Goal: Information Seeking & Learning: Learn about a topic

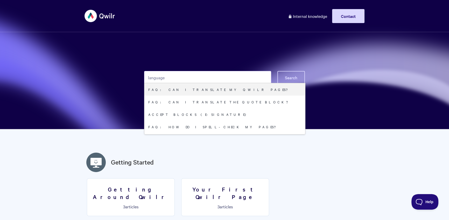
type input "language"
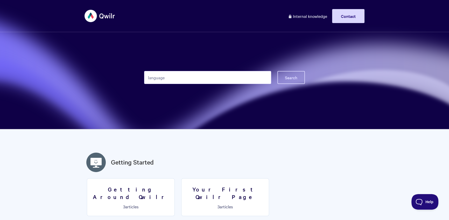
click at [303, 75] on button "Search" at bounding box center [290, 77] width 27 height 13
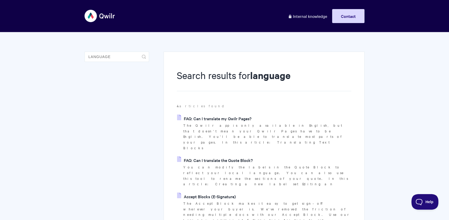
click at [237, 118] on link "FAQ: Can I translate my Qwilr Pages?" at bounding box center [214, 119] width 74 height 8
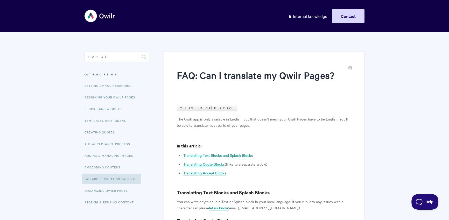
click at [214, 165] on link "Translating Quote Blocks" at bounding box center [203, 164] width 41 height 6
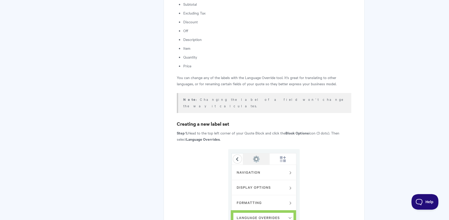
scroll to position [265, 0]
